Goal: Task Accomplishment & Management: Use online tool/utility

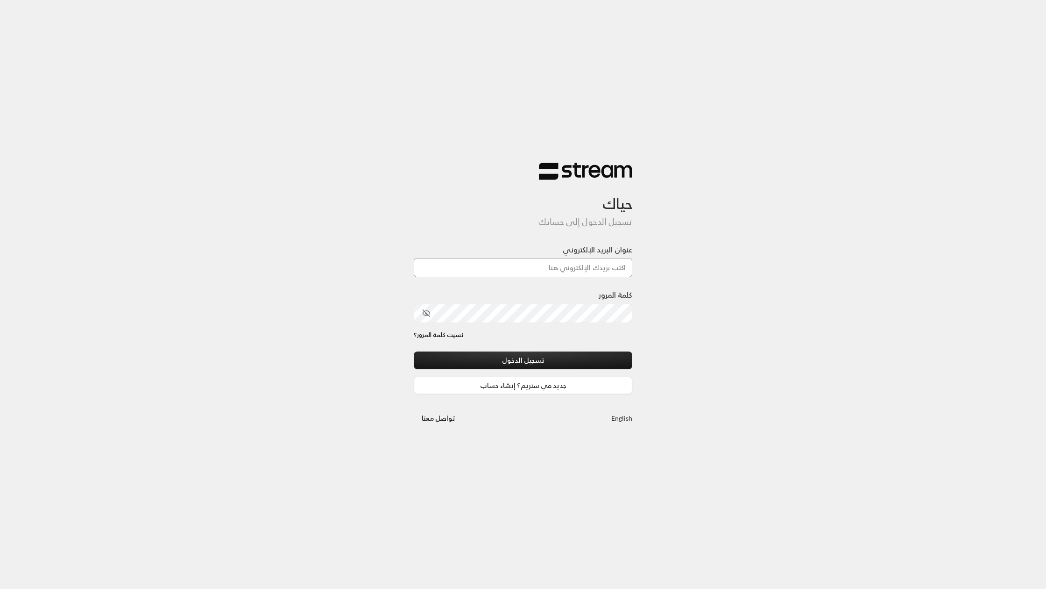
type input "[EMAIL_ADDRESS][DOMAIN_NAME]"
click at [580, 357] on button "تسجيل الدخول" at bounding box center [523, 359] width 219 height 17
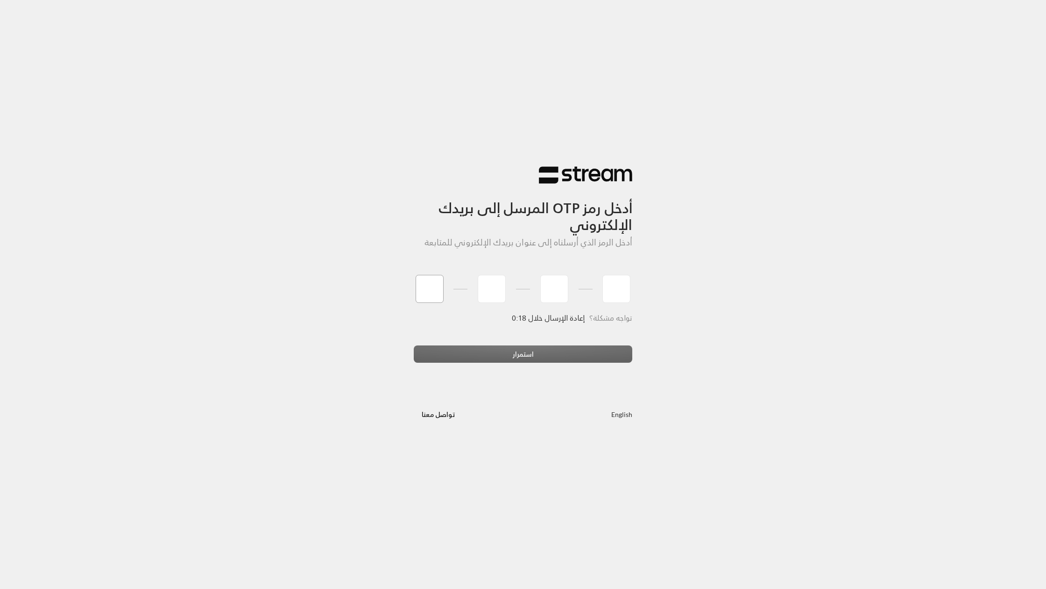
type input "8"
type input "6"
type input "7"
type input "2"
click at [277, 290] on div "أدخل رمز OTP المرسل إلى بريدك الإلكتروني أدخل الرمز الذي أرسلناه إلى عنوان بريد…" at bounding box center [523, 294] width 1046 height 589
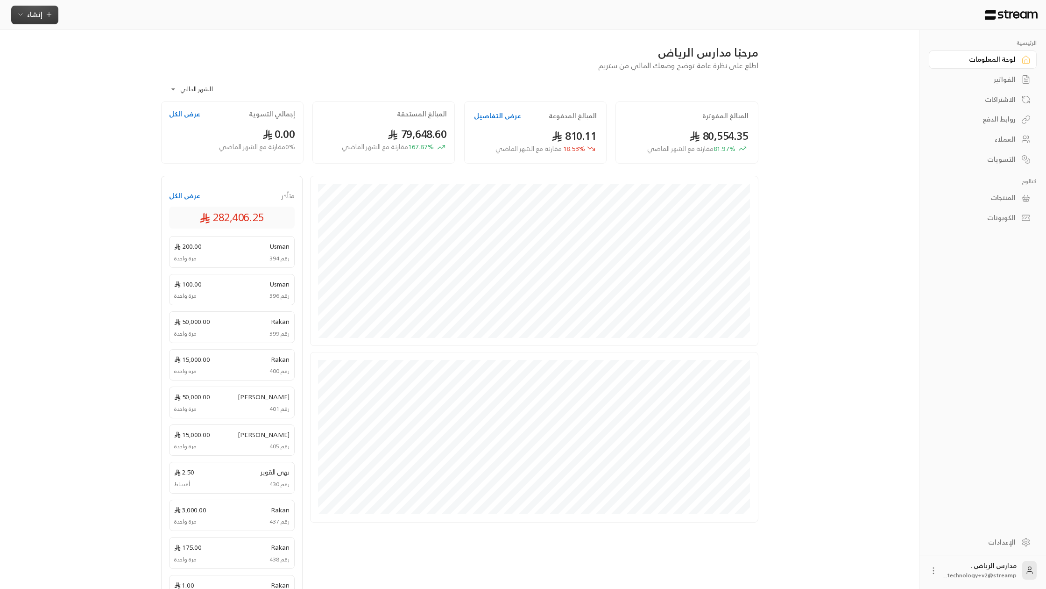
click at [40, 10] on span "إنشاء" at bounding box center [34, 14] width 15 height 12
click at [113, 58] on div "إنشاء فاتورة مرة واحدة بسهولة للمعاملات السريعة." at bounding box center [81, 58] width 118 height 19
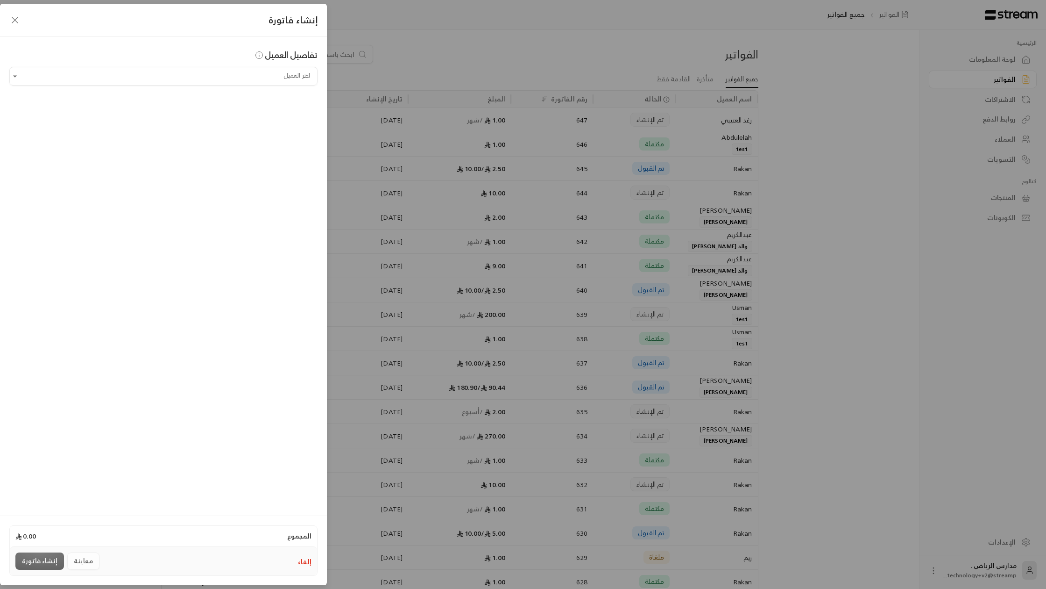
click at [180, 79] on input "اختر العميل" at bounding box center [163, 76] width 308 height 16
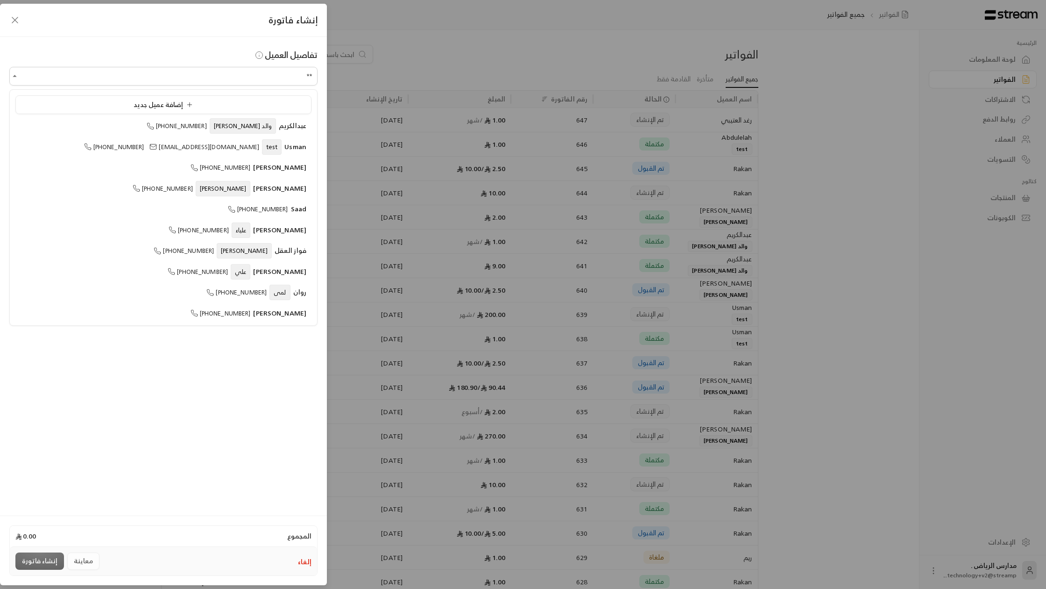
type input "*"
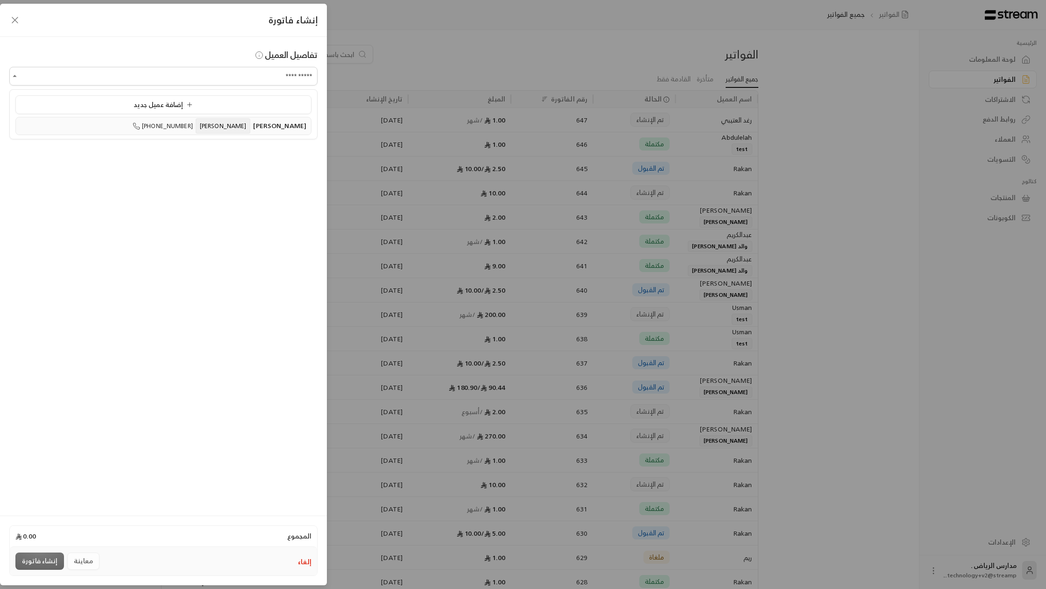
click at [157, 121] on div "[PERSON_NAME] [PHONE_NUMBER]" at bounding box center [164, 126] width 286 height 10
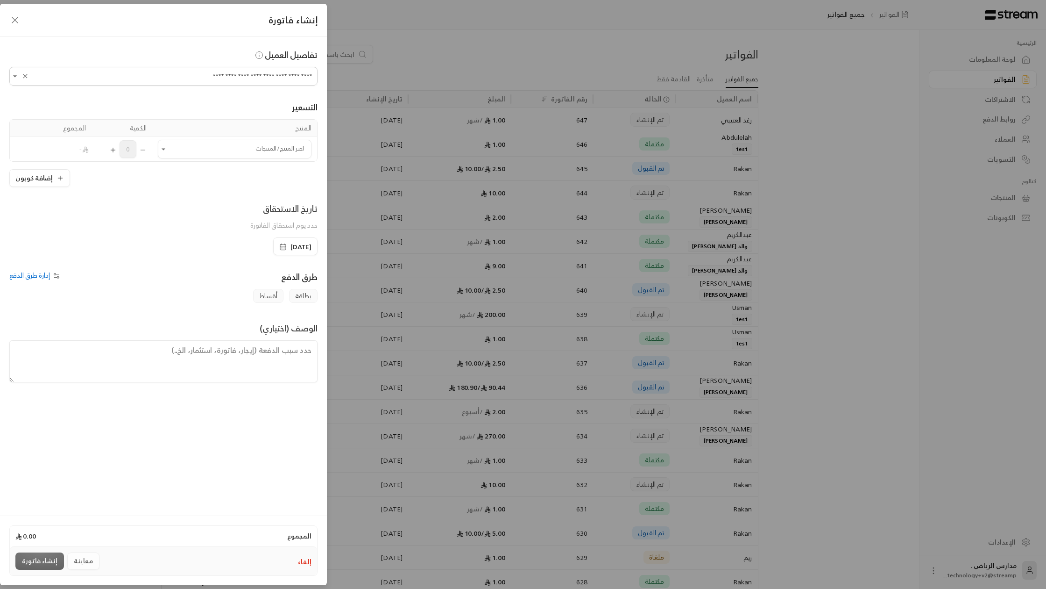
type input "**********"
click at [208, 161] on table "المنتج الكمية المجموع اختر المنتج/المنتجات اختر المنتج/المنتجات 0 -" at bounding box center [163, 140] width 308 height 43
click at [214, 149] on input "اختر العميل" at bounding box center [235, 149] width 154 height 16
click at [258, 228] on li "10 SAR" at bounding box center [235, 234] width 142 height 18
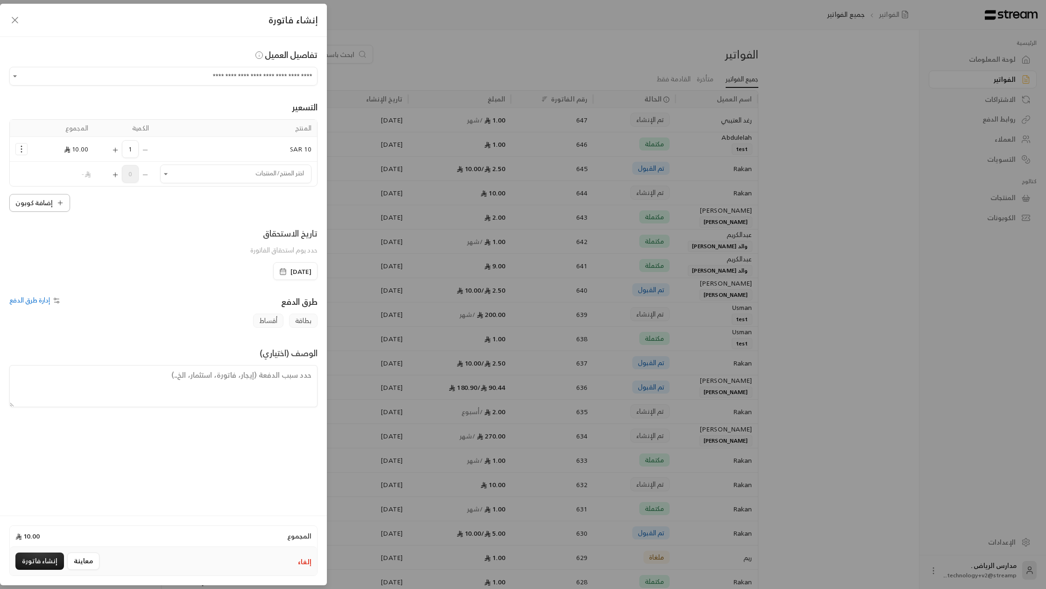
click at [67, 196] on button "إضافة كوبون" at bounding box center [39, 203] width 61 height 18
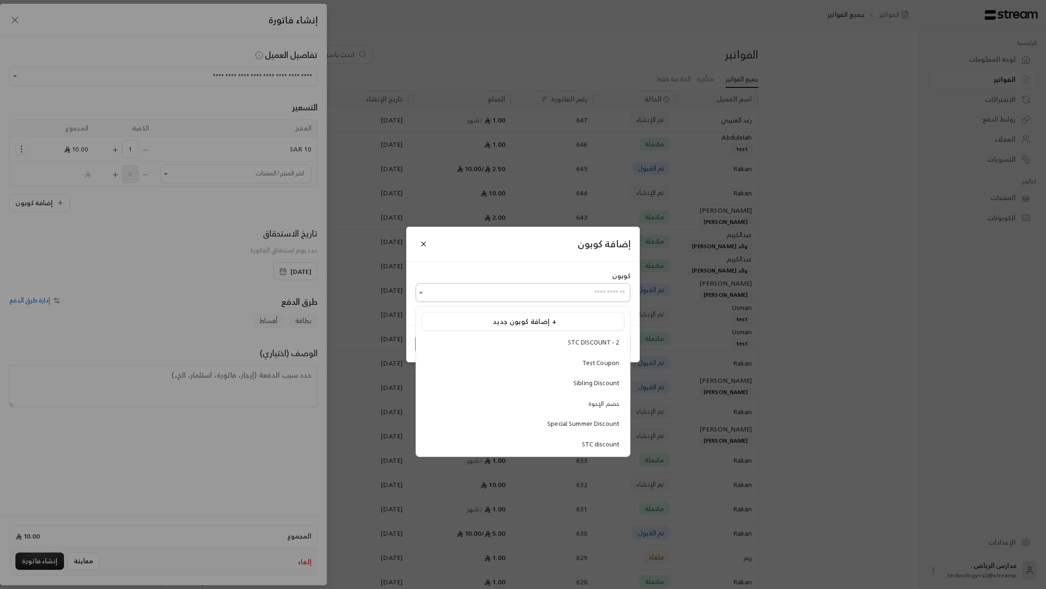
click at [471, 293] on input "اختر العميل" at bounding box center [523, 292] width 215 height 16
click at [563, 348] on li "STC DISCOUNT - 2" at bounding box center [523, 343] width 203 height 18
type input "**********"
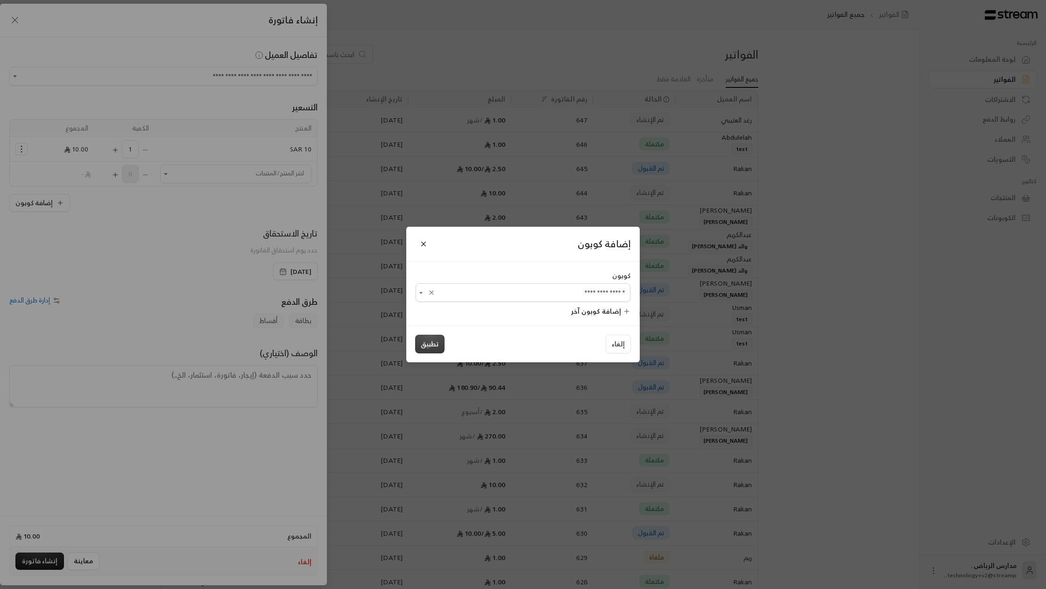
click at [437, 344] on button "تطبيق" at bounding box center [429, 343] width 29 height 19
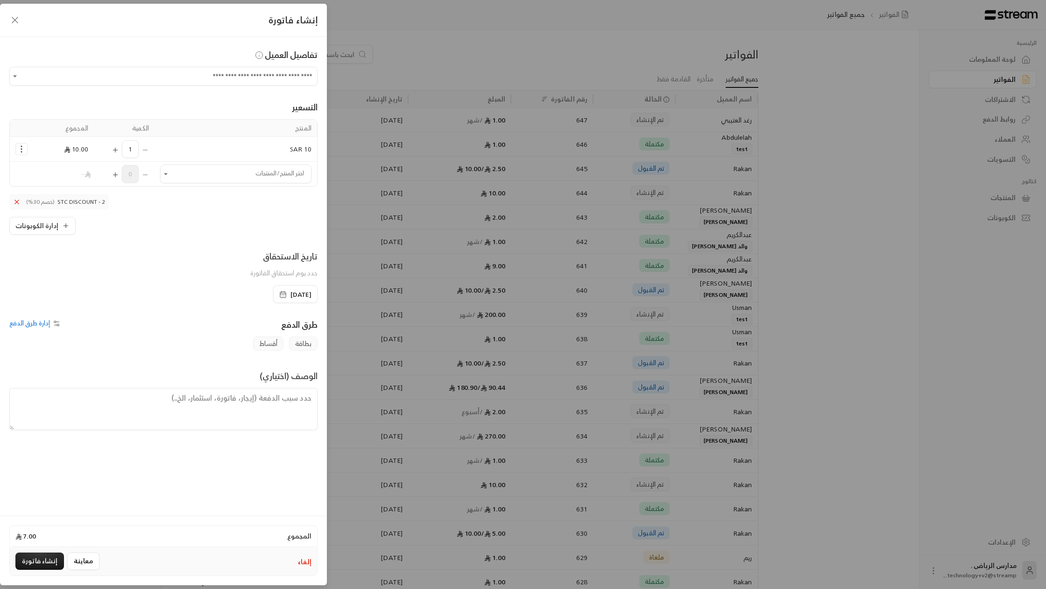
click at [23, 154] on button "Selected Products" at bounding box center [21, 148] width 11 height 11
click at [34, 170] on link "إضافة كوبون" at bounding box center [51, 172] width 58 height 16
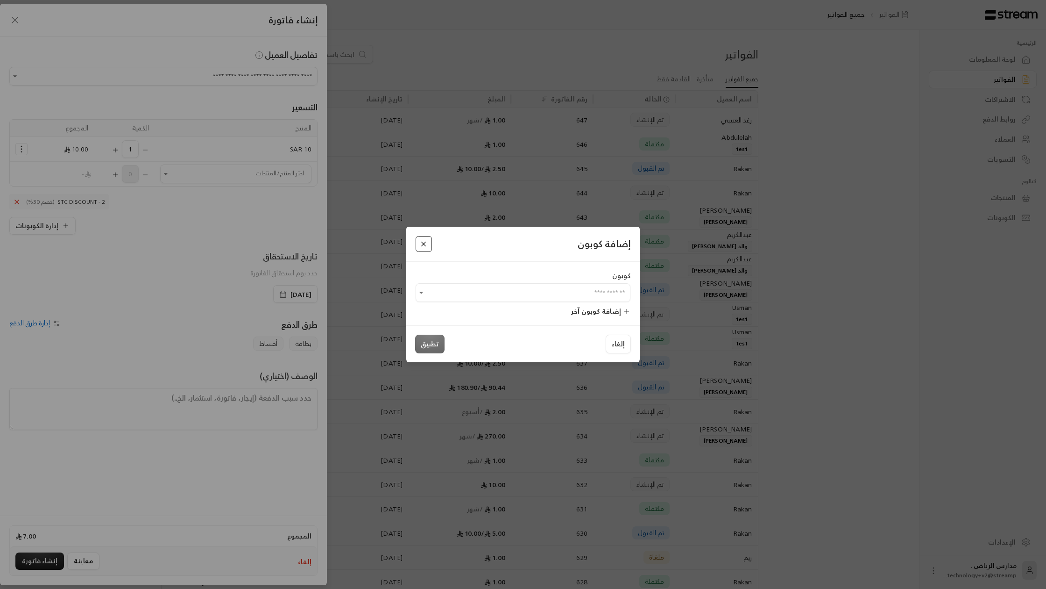
click at [423, 244] on button "Close" at bounding box center [424, 244] width 16 height 16
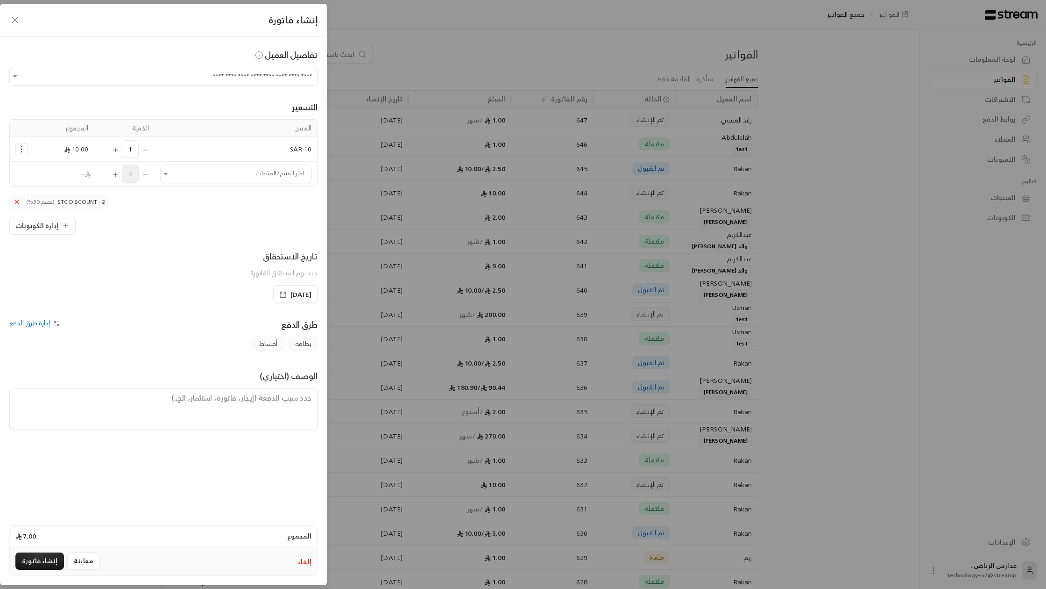
click at [33, 548] on div "إلغاء معاينة إنشاء فاتورة" at bounding box center [163, 561] width 307 height 28
click at [33, 553] on button "إنشاء فاتورة" at bounding box center [39, 560] width 49 height 17
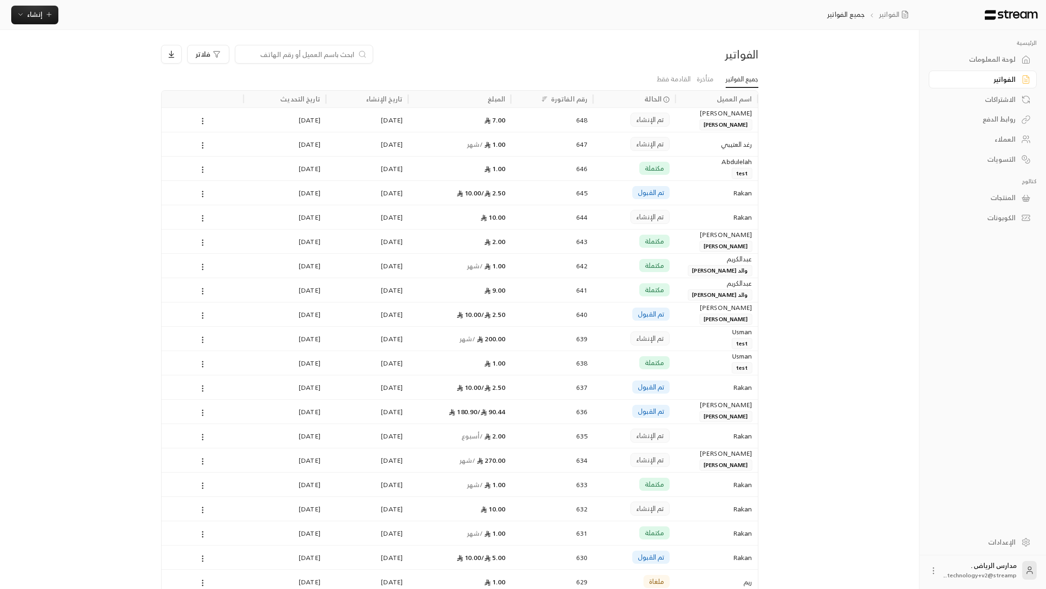
click at [596, 117] on div "تم الإنشاء" at bounding box center [634, 119] width 82 height 24
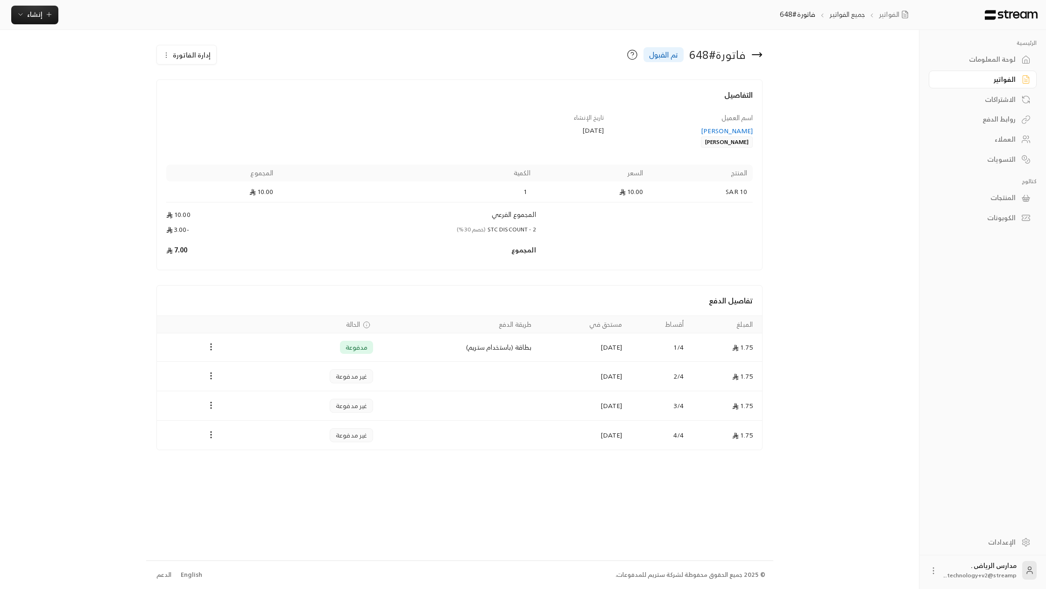
click at [1014, 63] on div "لوحة المعلومات" at bounding box center [978, 59] width 75 height 9
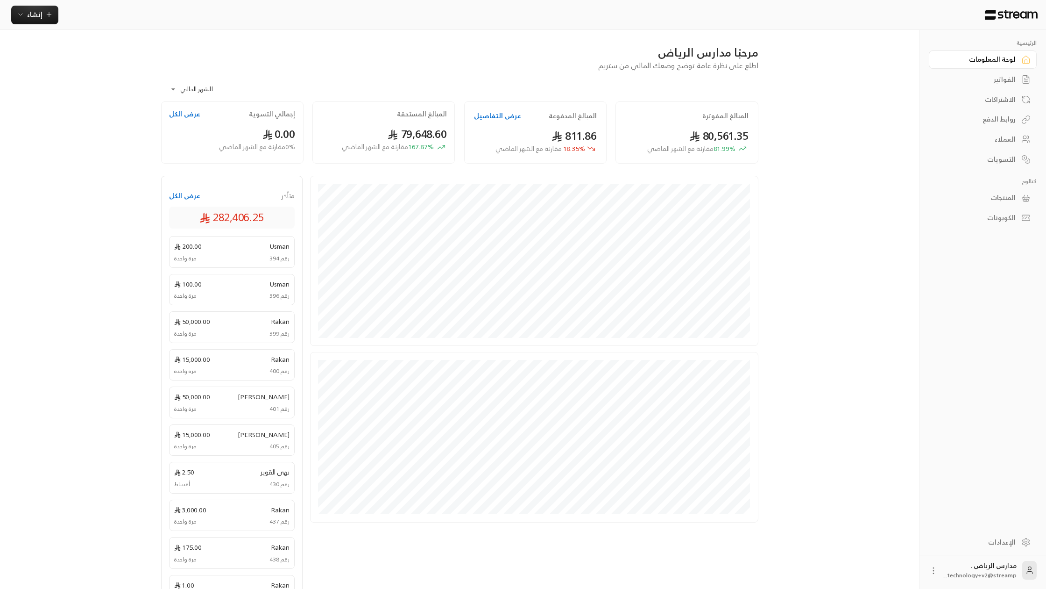
click at [169, 195] on div "متأخر عرض الكل 282,406.25 Usman 200.00 رقم 394 مرة واحدة Usman 100.00 رقم 396 م…" at bounding box center [232, 397] width 142 height 443
click at [169, 195] on button "عرض الكل" at bounding box center [184, 195] width 31 height 9
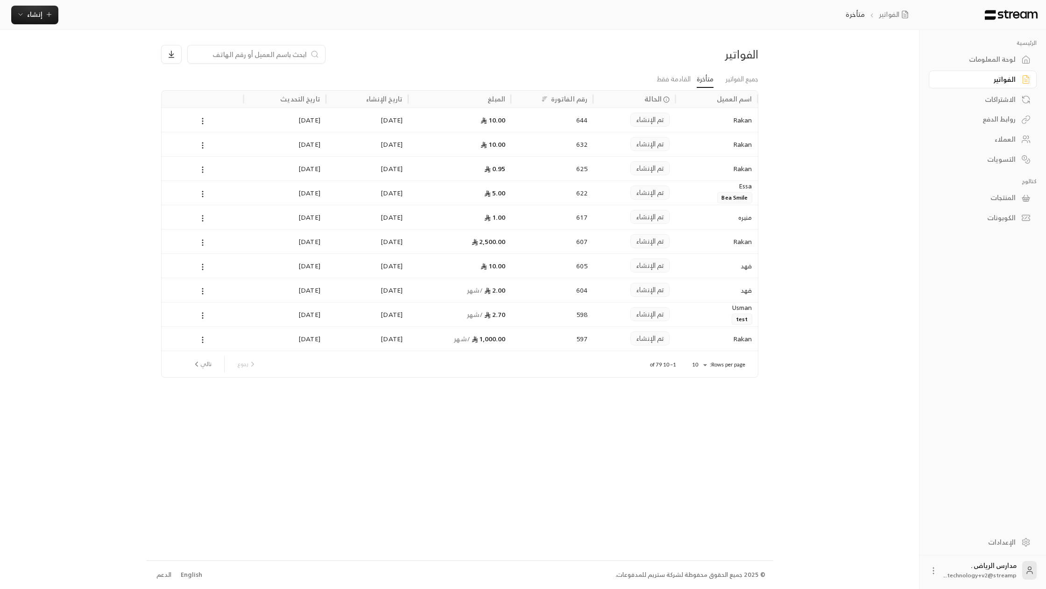
click at [1027, 167] on link "التسويات" at bounding box center [983, 159] width 108 height 18
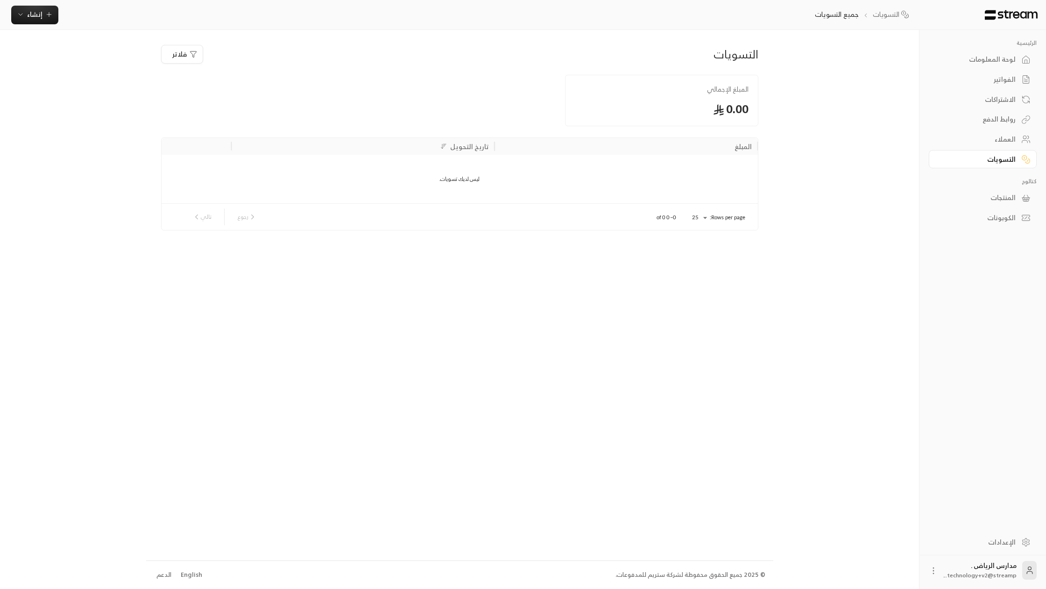
click at [1005, 63] on div "لوحة المعلومات" at bounding box center [978, 59] width 75 height 9
